Goal: Information Seeking & Learning: Learn about a topic

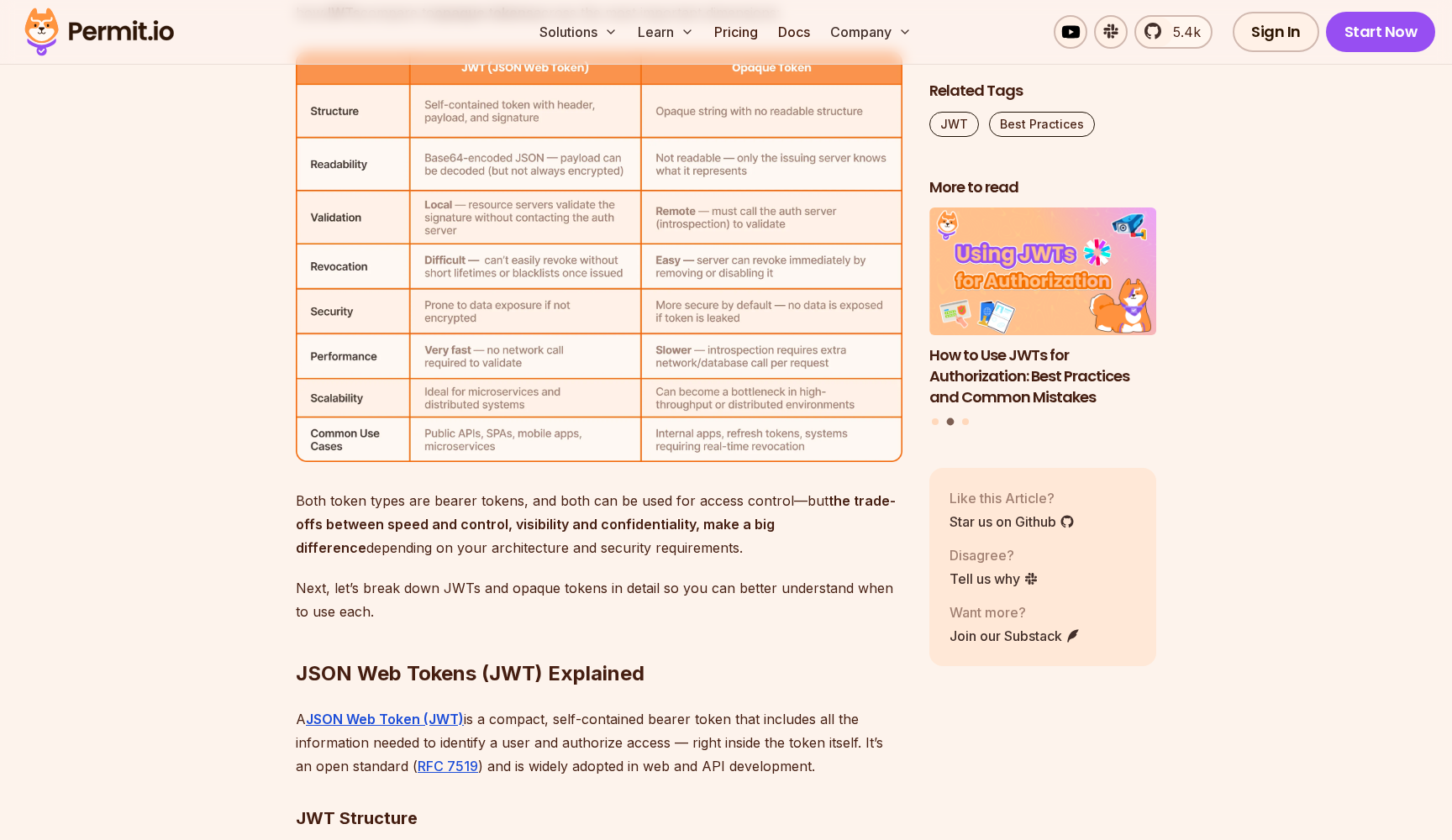
scroll to position [5499, 0]
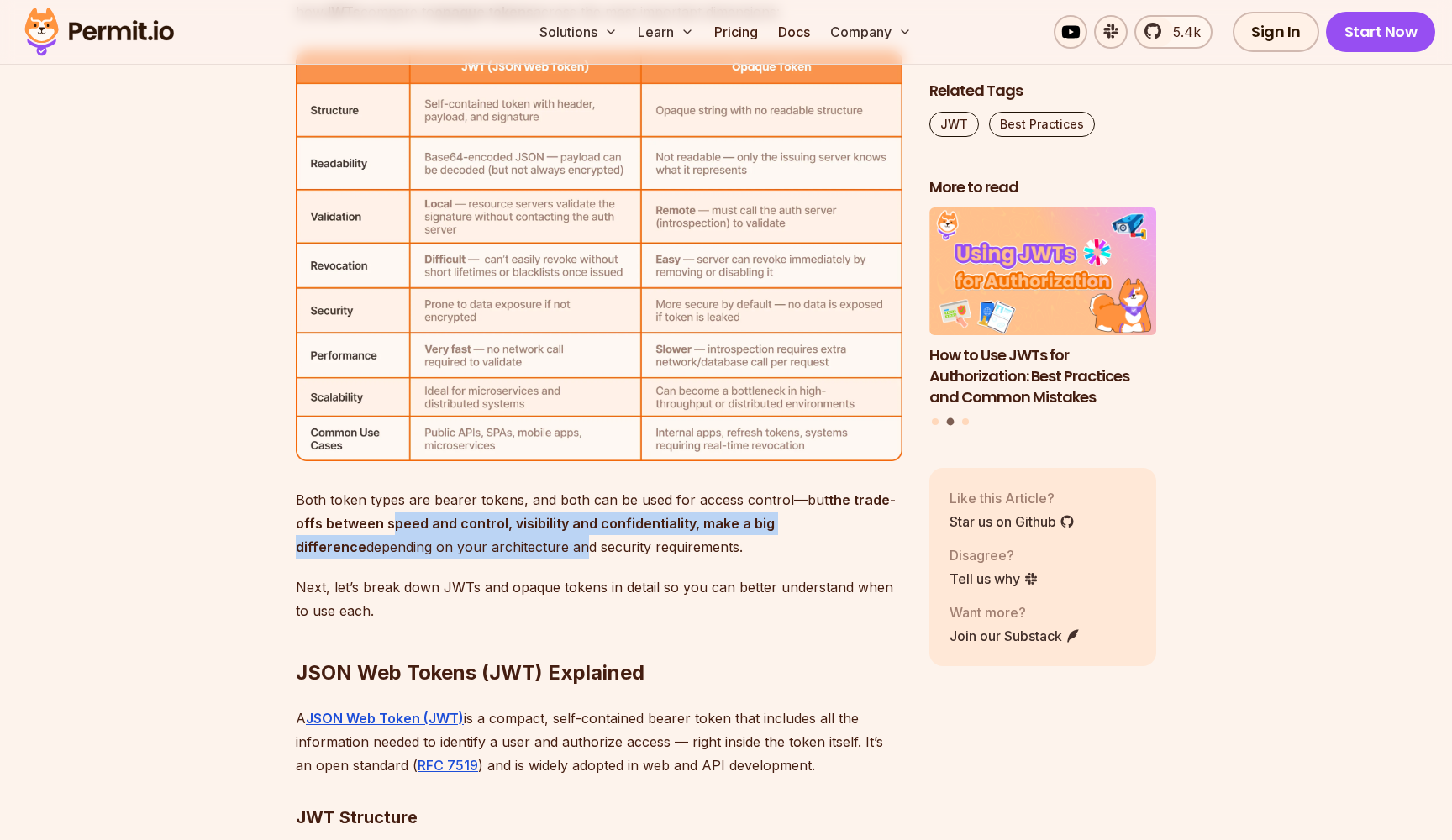
drag, startPoint x: 389, startPoint y: 522, endPoint x: 508, endPoint y: 550, distance: 122.2
click at [507, 550] on p "Both token types are bearer tokens, and both can be used for access control—but…" at bounding box center [599, 523] width 607 height 71
click at [508, 550] on p "Both token types are bearer tokens, and both can be used for access control—but…" at bounding box center [599, 523] width 607 height 71
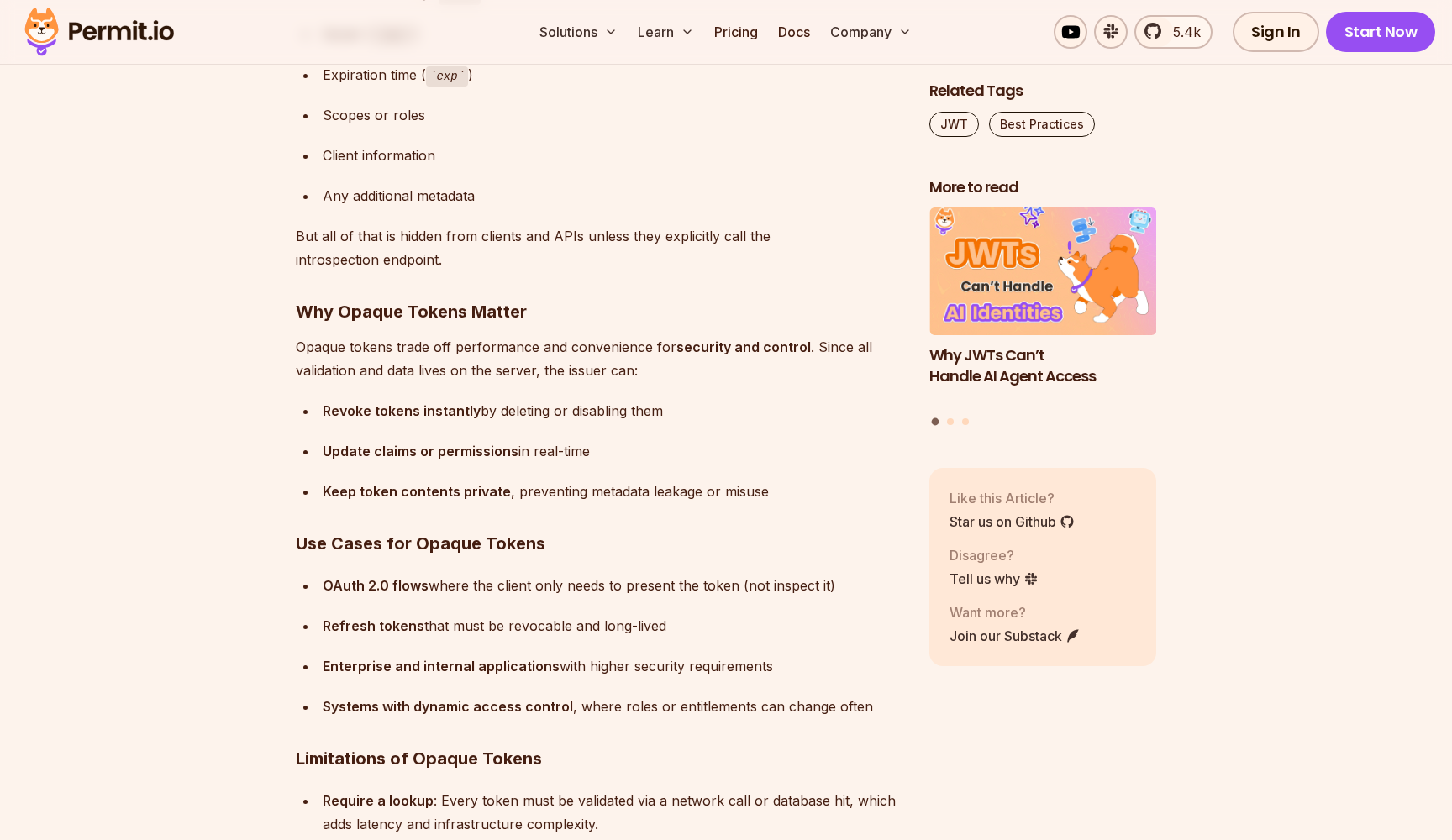
scroll to position [8507, 0]
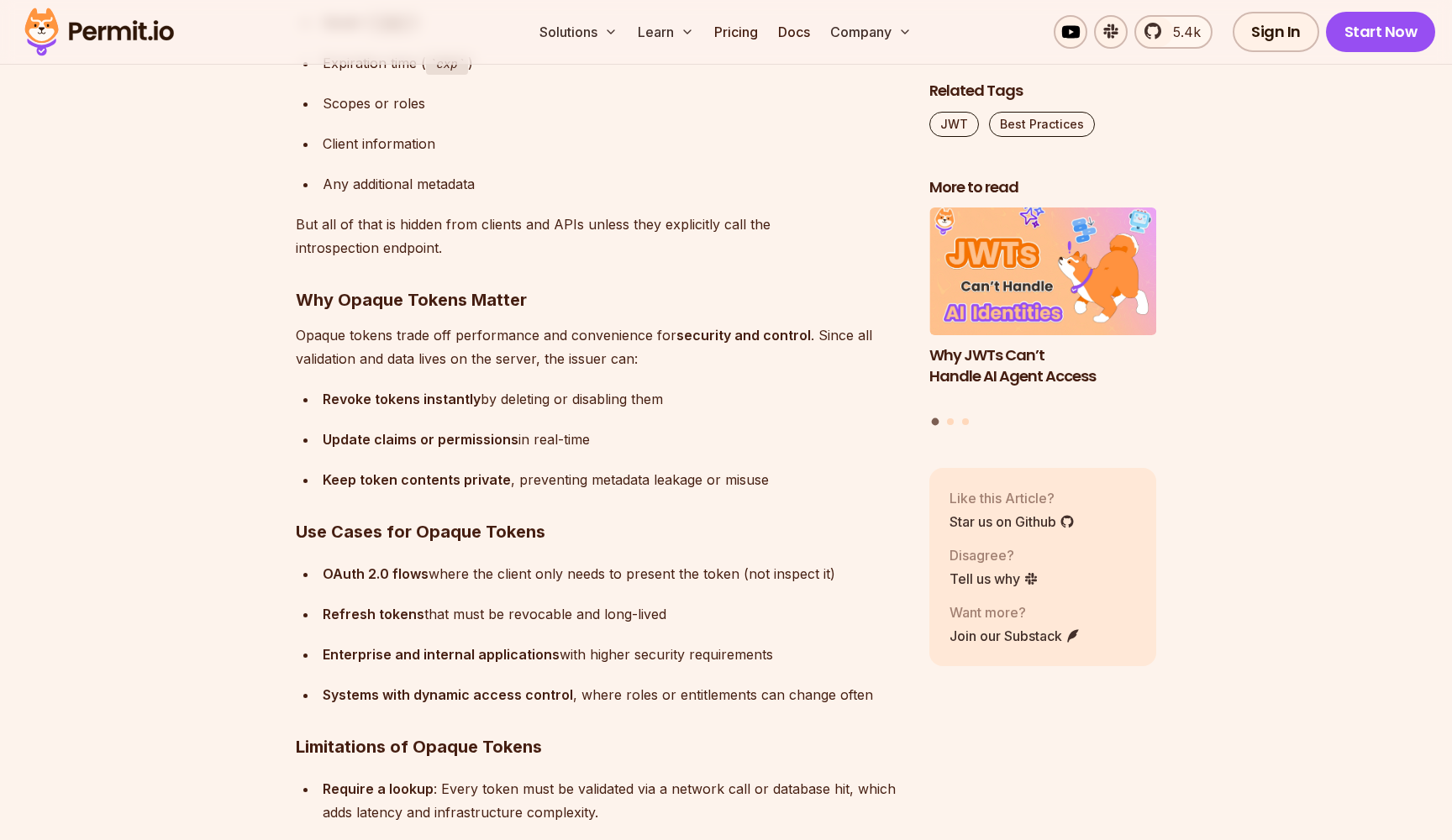
click at [421, 398] on strong "Revoke tokens instantly" at bounding box center [401, 398] width 158 height 16
click at [448, 417] on ul "Revoke tokens instantly by deleting or disabling them Update claims or permissi…" at bounding box center [599, 440] width 607 height 105
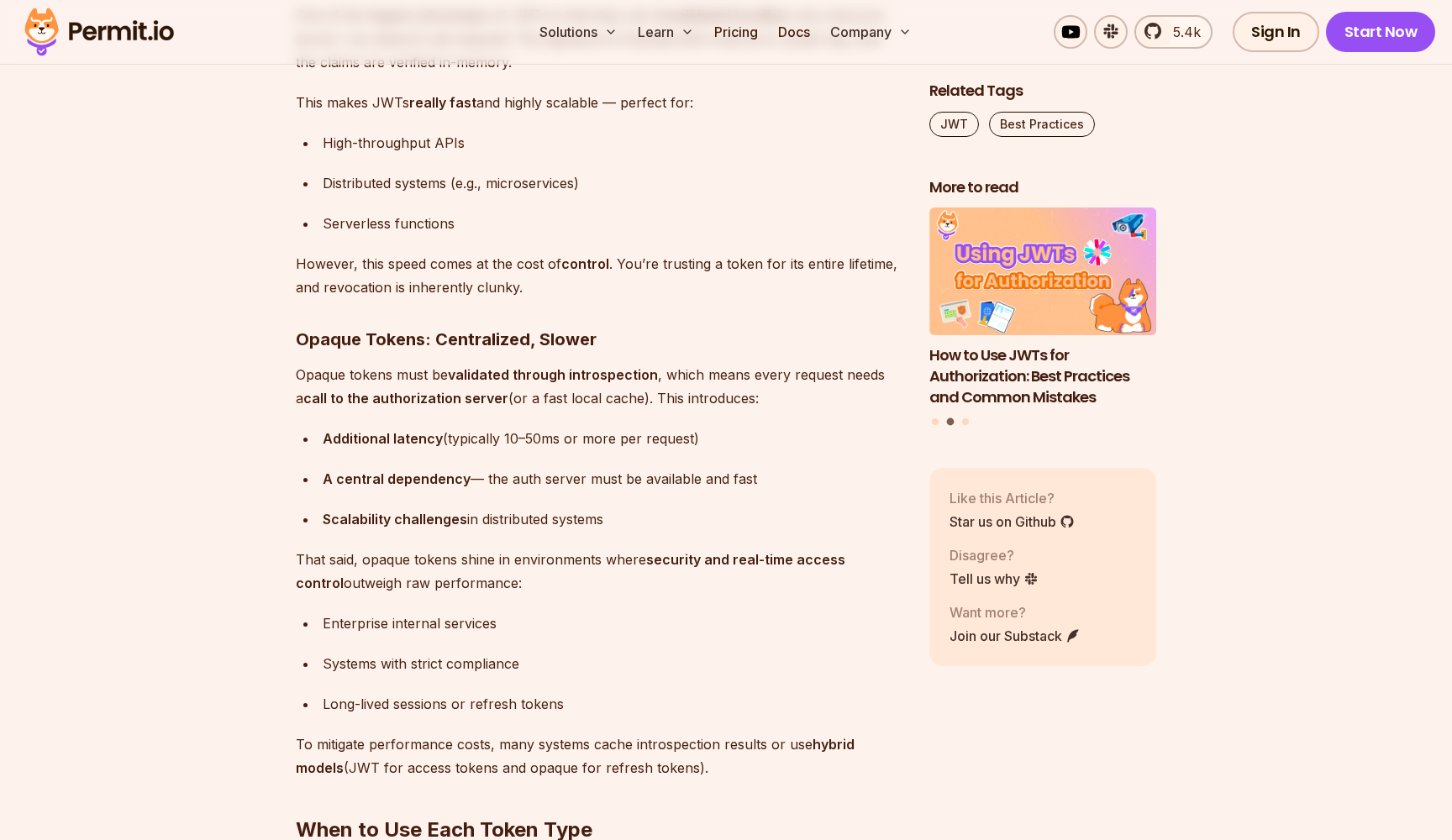
scroll to position [9674, 0]
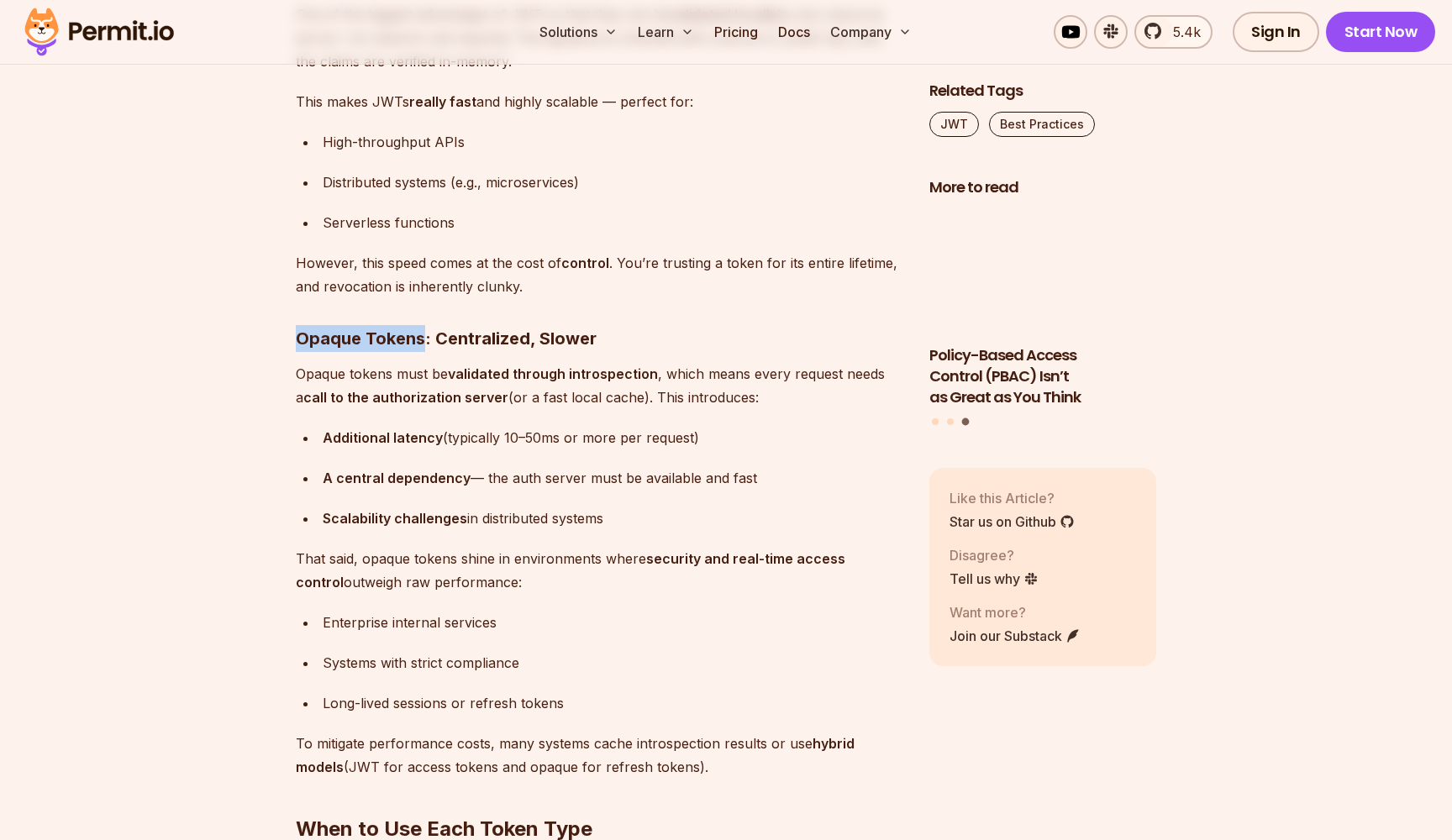
drag, startPoint x: 422, startPoint y: 336, endPoint x: 300, endPoint y: 336, distance: 122.0
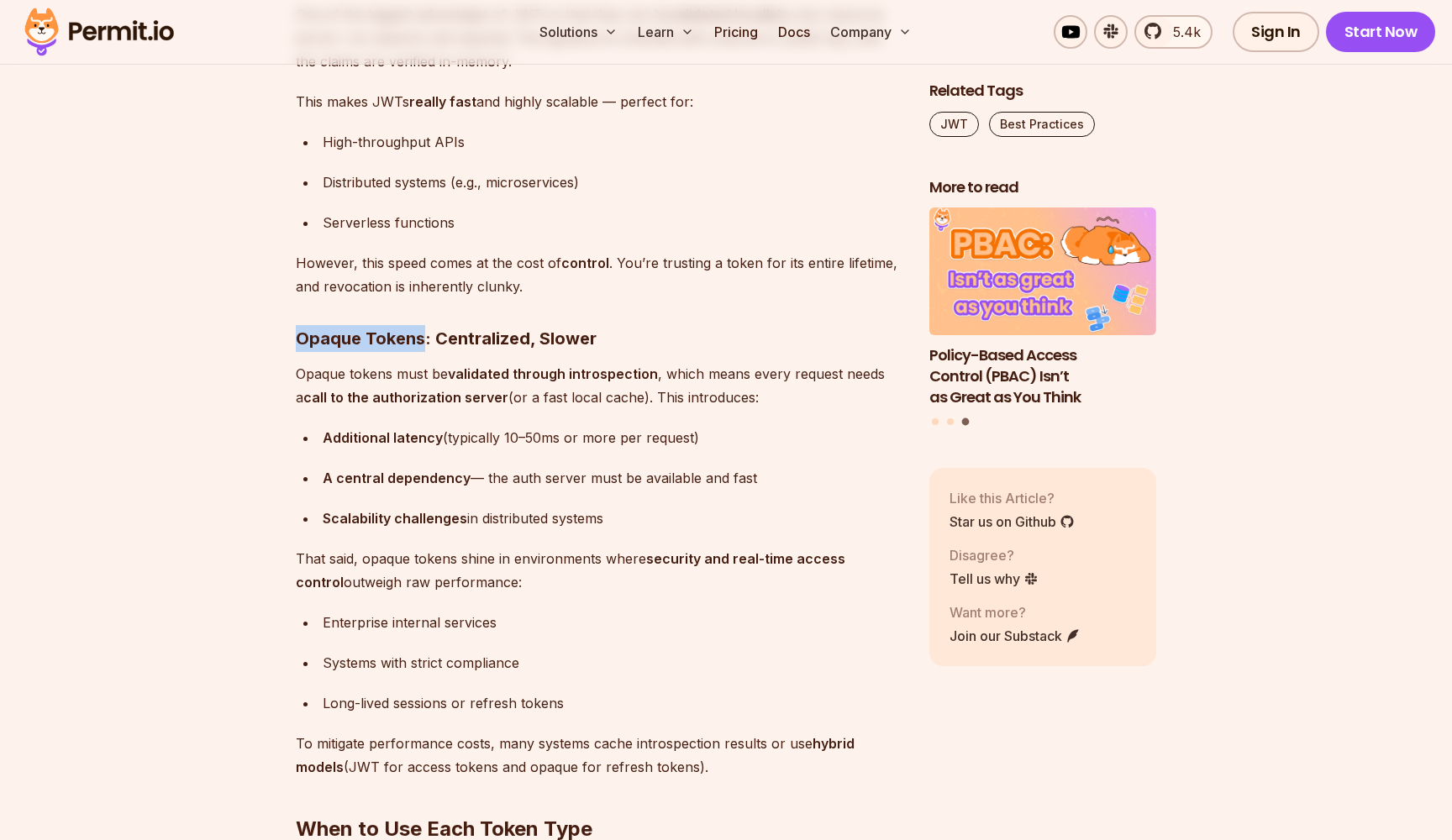
click at [300, 336] on strong "Opaque Tokens: Centralized, Slower" at bounding box center [446, 338] width 300 height 20
copy strong "Opaque Tokens"
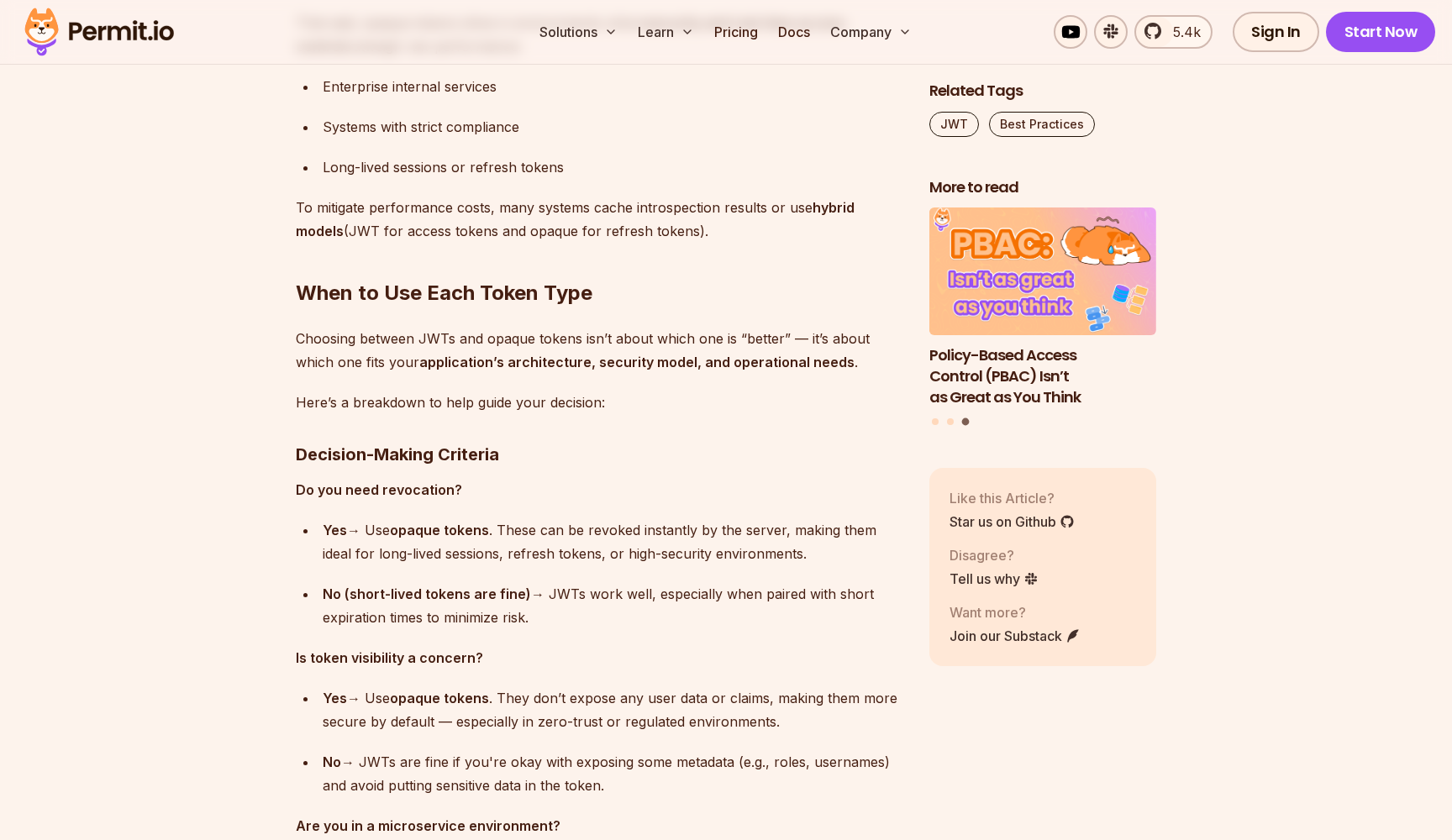
scroll to position [10213, 0]
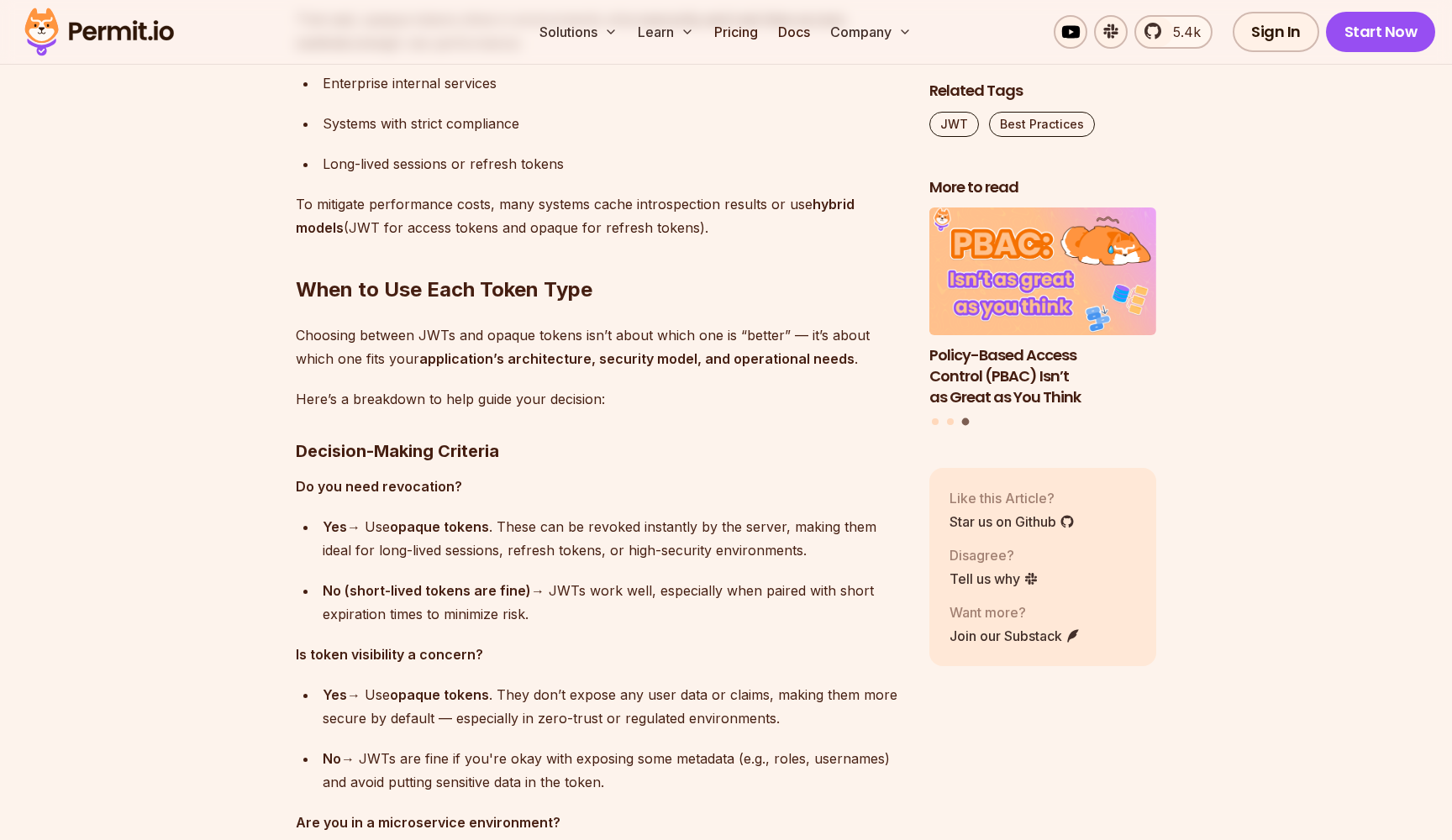
click at [373, 438] on h3 "Decision-Making Criteria" at bounding box center [599, 451] width 607 height 27
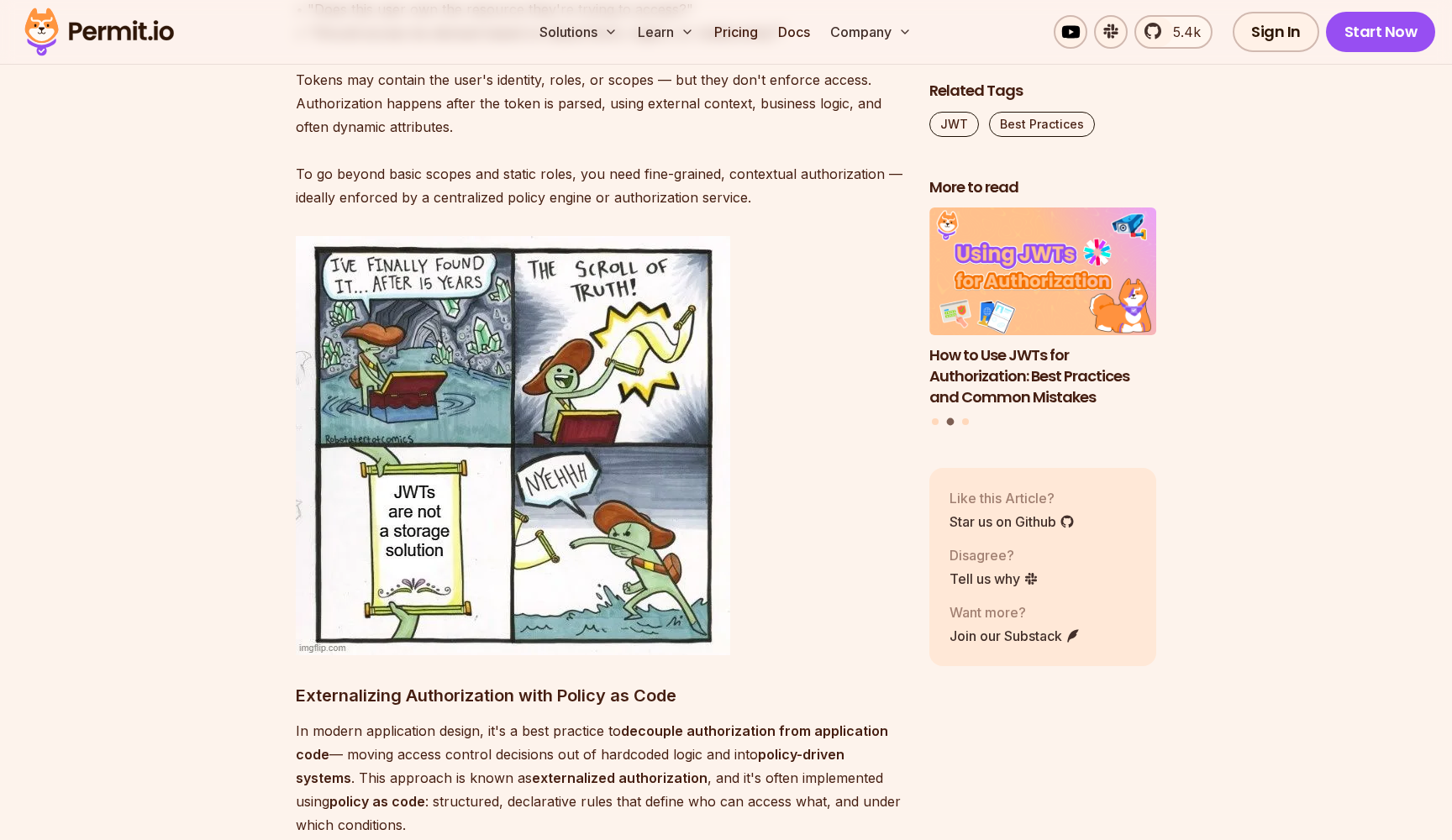
scroll to position [12376, 0]
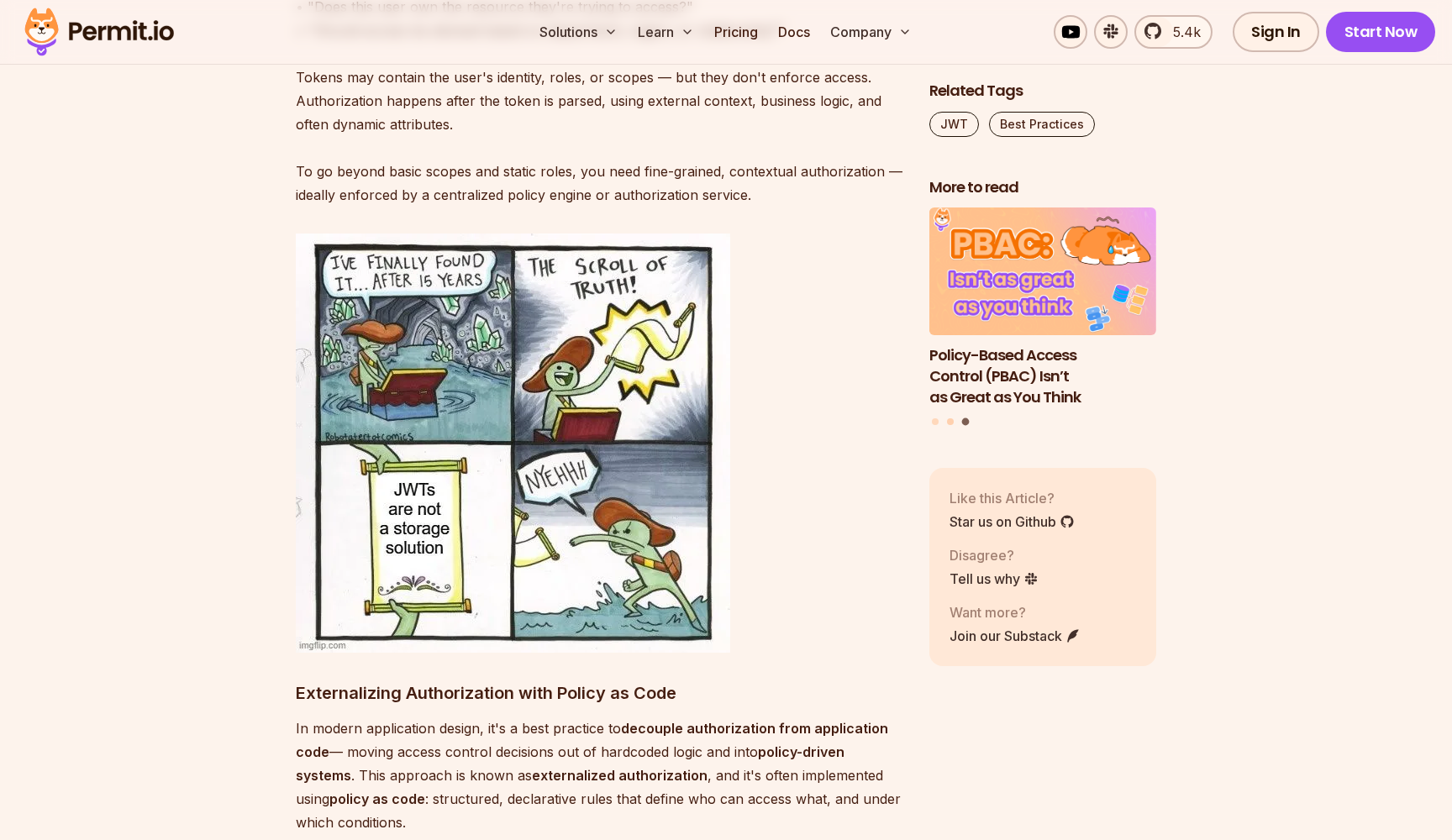
click at [949, 419] on button "Go to slide 2" at bounding box center [950, 421] width 7 height 7
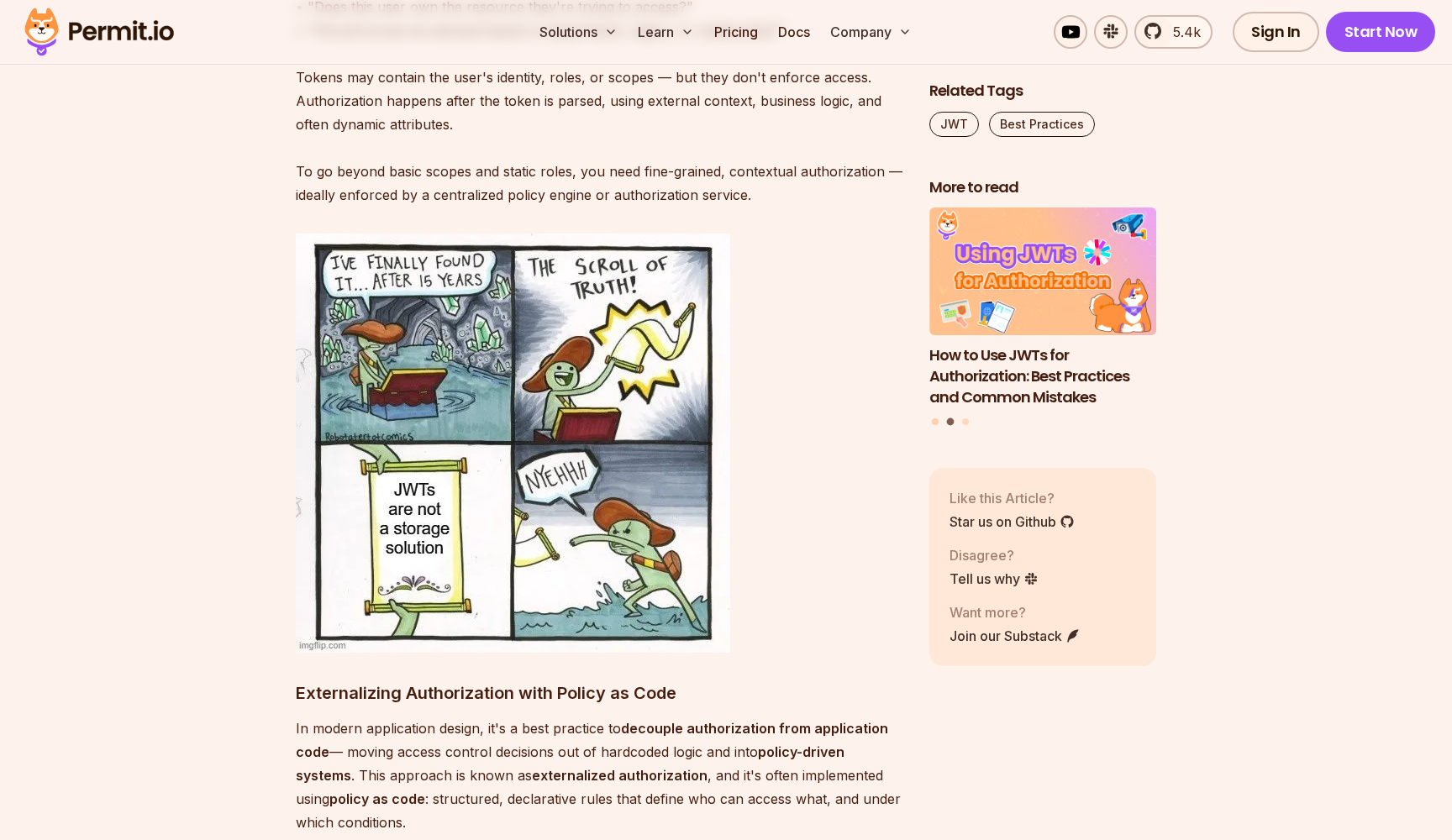
click at [933, 420] on button "Go to slide 1" at bounding box center [934, 421] width 7 height 7
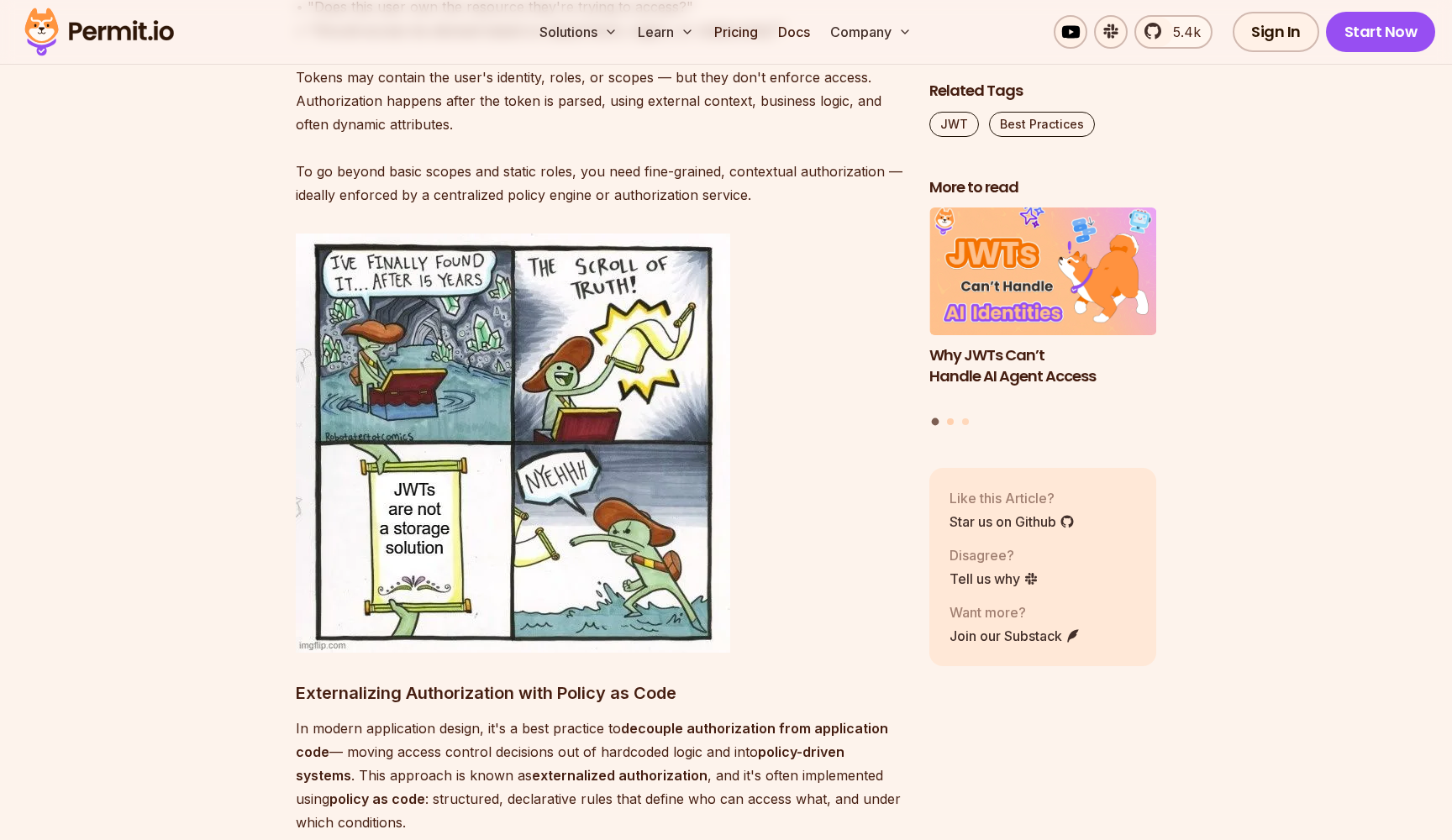
click at [949, 419] on button "Go to slide 2" at bounding box center [950, 421] width 7 height 7
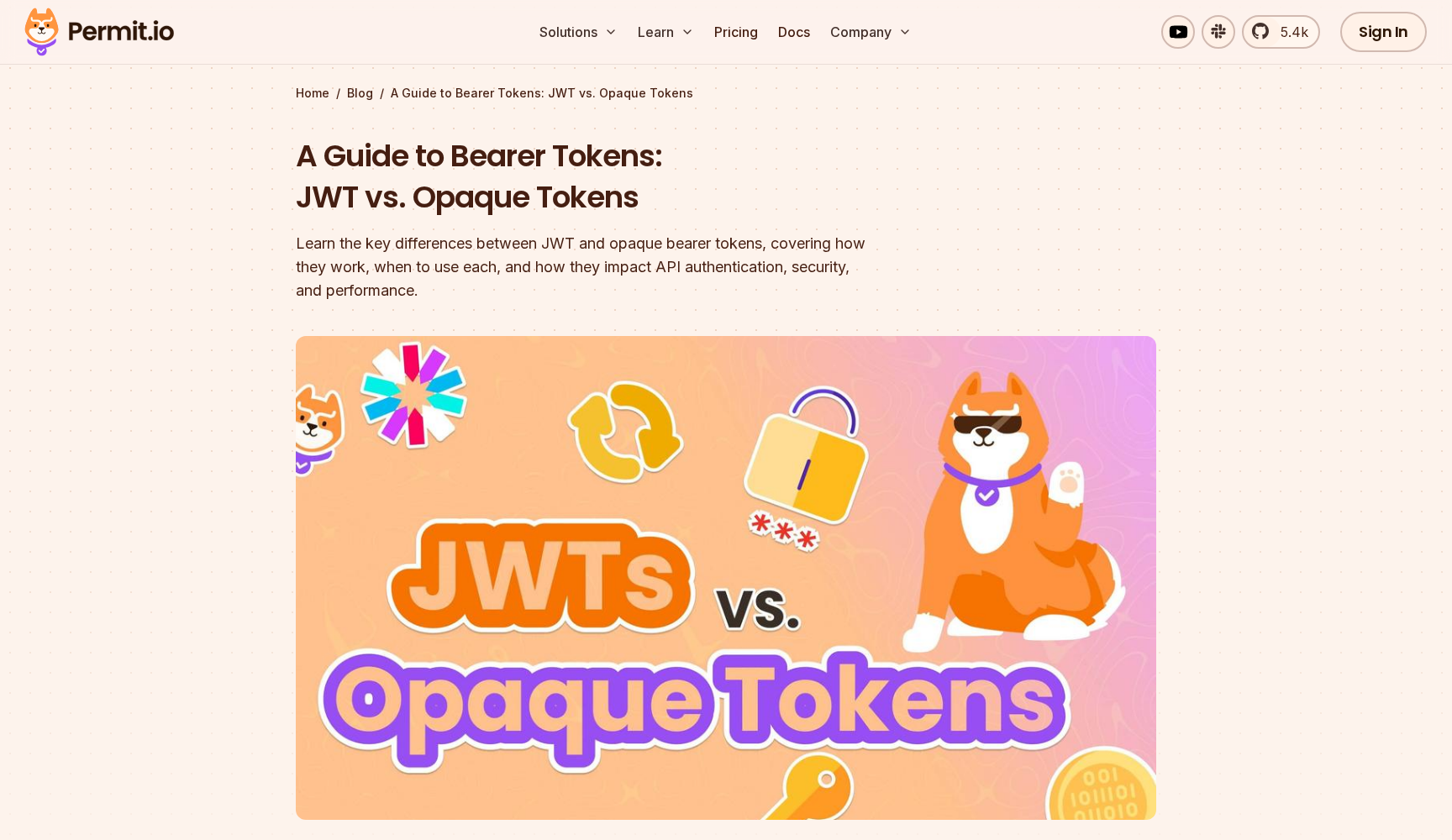
scroll to position [71, 0]
